Goal: Find specific page/section: Find specific page/section

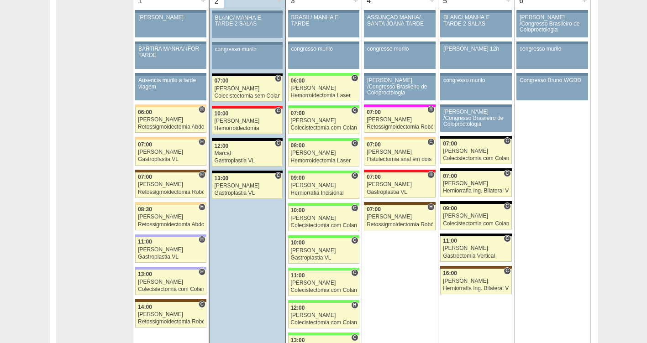
scroll to position [99, 0]
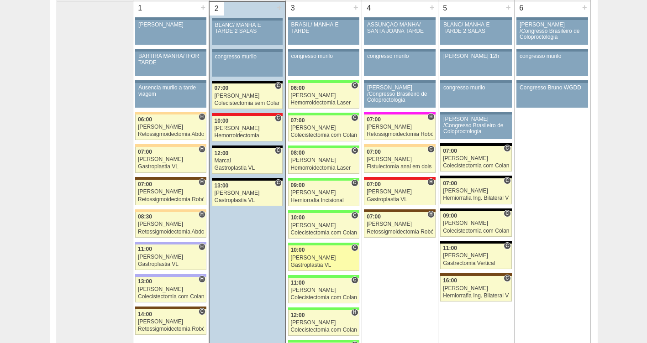
click at [319, 255] on div "[PERSON_NAME]" at bounding box center [324, 258] width 66 height 6
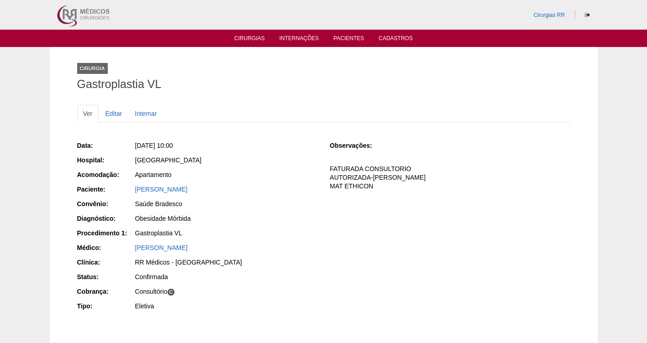
drag, startPoint x: 266, startPoint y: 189, endPoint x: 116, endPoint y: 189, distance: 149.7
click at [116, 189] on div "Paciente: [PERSON_NAME]" at bounding box center [197, 190] width 240 height 11
copy div "Paciente: Jucelia Patricia Lopes Pereira da Silva"
click at [247, 38] on link "Cirurgias" at bounding box center [249, 39] width 31 height 8
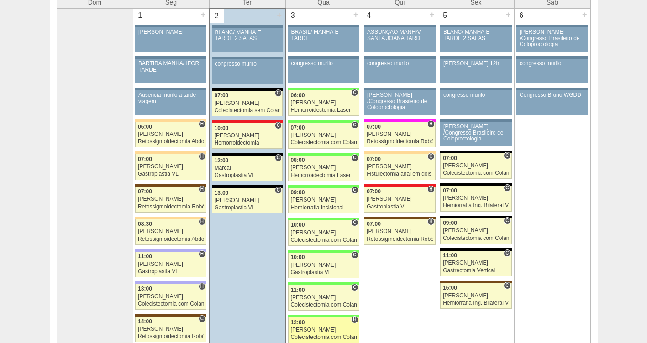
scroll to position [91, 0]
